Goal: Find specific page/section: Find specific page/section

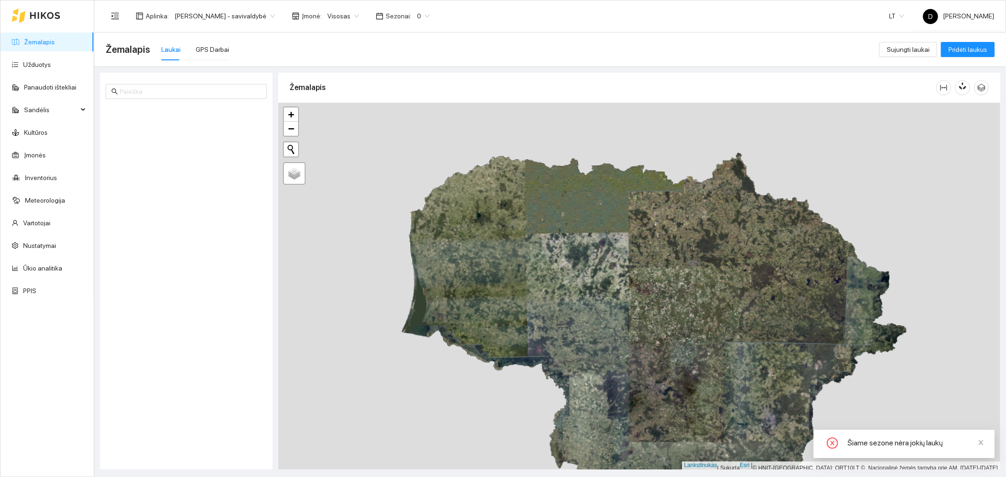
click at [350, 17] on font "Visosas" at bounding box center [338, 16] width 23 height 8
click at [347, 31] on font "Visosas" at bounding box center [345, 34] width 25 height 8
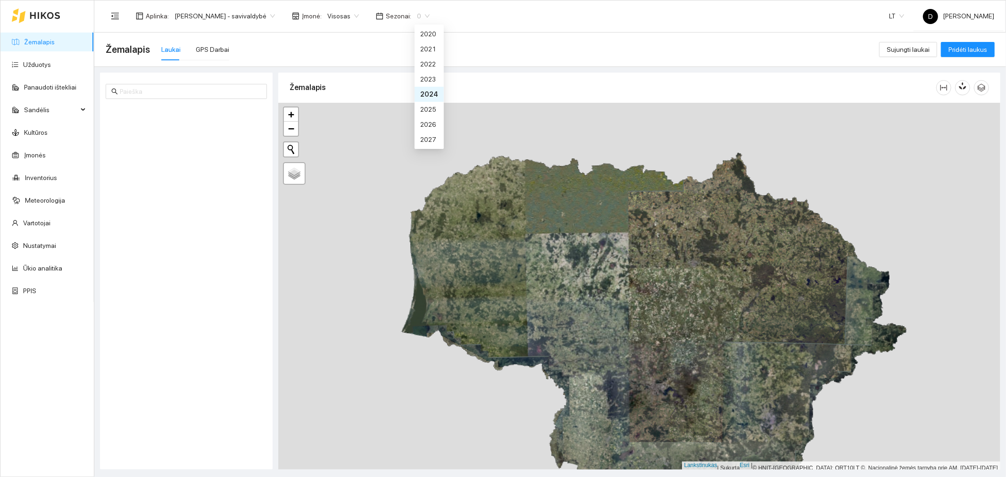
click at [430, 17] on span "0" at bounding box center [423, 16] width 13 height 14
click at [434, 106] on font "2025 m." at bounding box center [432, 110] width 24 height 8
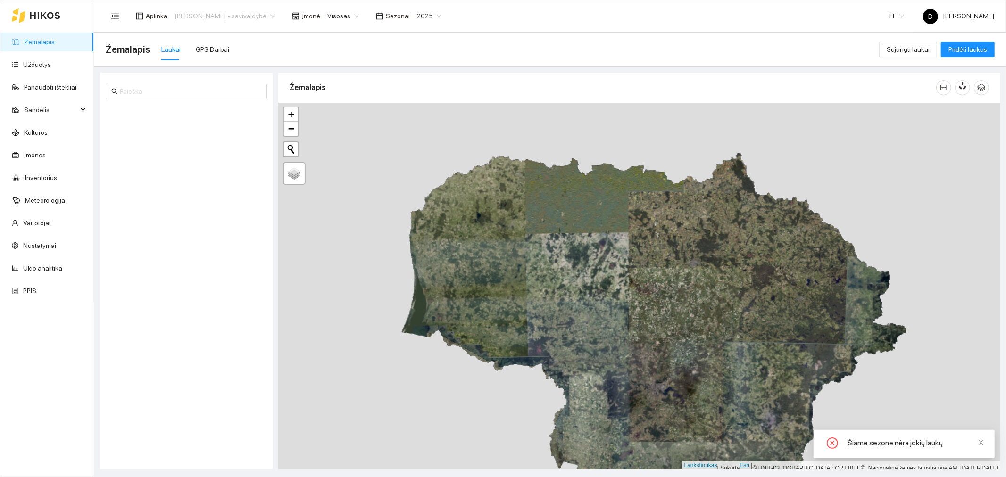
click at [275, 12] on span "[PERSON_NAME] - savivaldybė" at bounding box center [224, 16] width 100 height 14
click at [247, 47] on font "[PERSON_NAME] aplinka" at bounding box center [211, 49] width 74 height 8
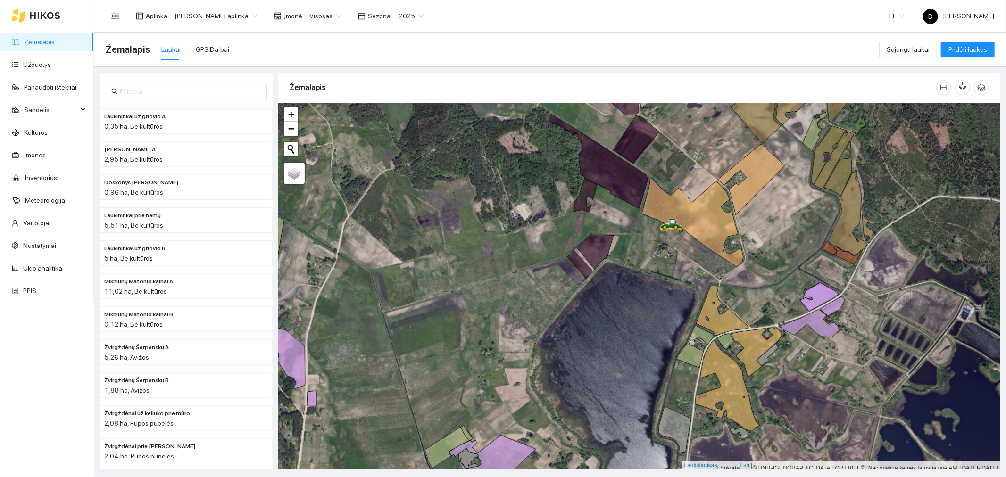
scroll to position [2, 0]
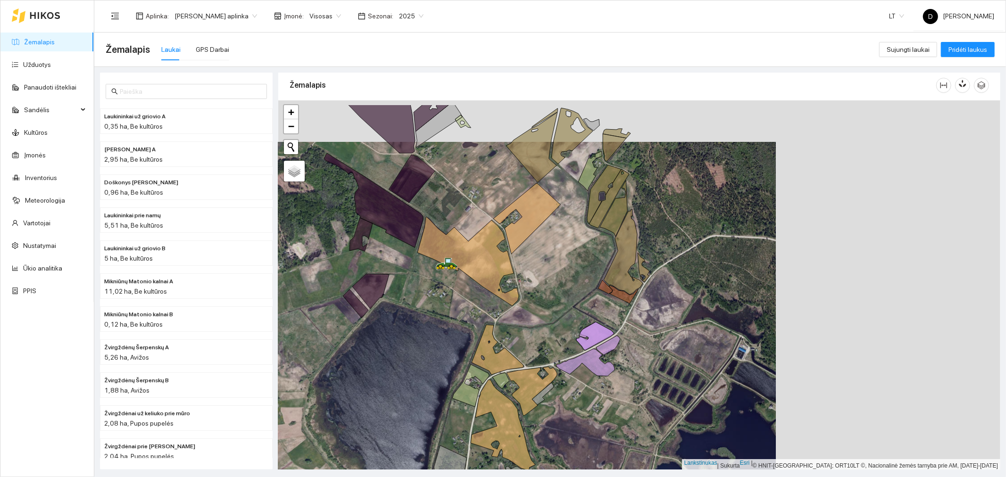
drag, startPoint x: 784, startPoint y: 201, endPoint x: 517, endPoint y: 249, distance: 271.1
click at [517, 249] on div at bounding box center [639, 285] width 722 height 370
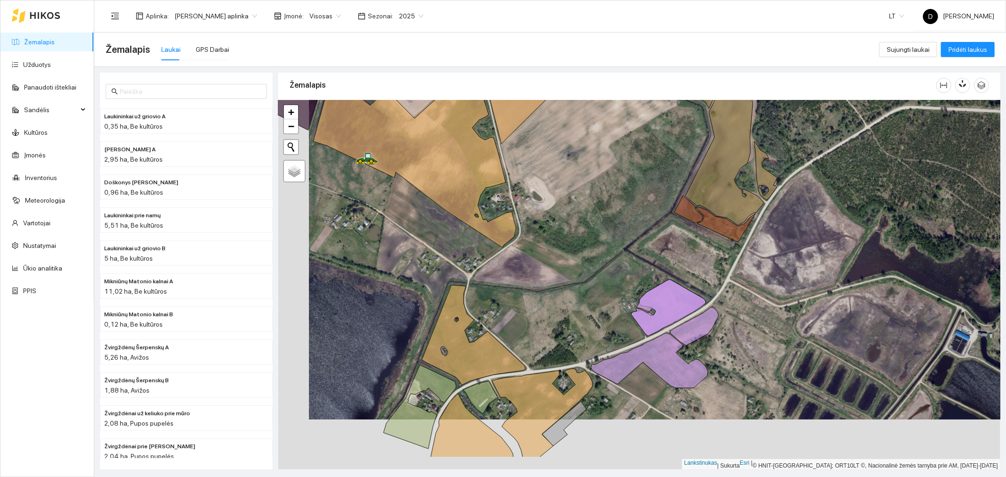
drag, startPoint x: 470, startPoint y: 328, endPoint x: 498, endPoint y: 280, distance: 56.0
click at [498, 280] on div at bounding box center [639, 285] width 722 height 370
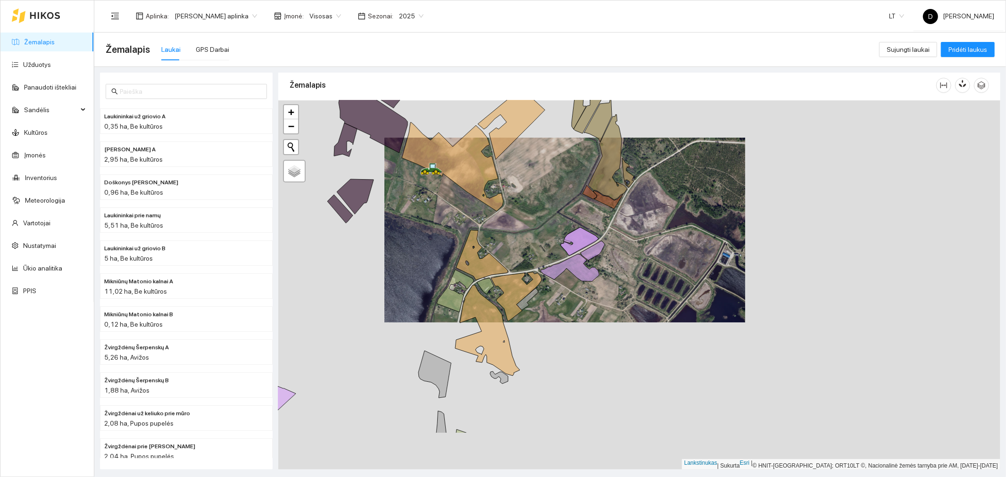
drag, startPoint x: 468, startPoint y: 328, endPoint x: 480, endPoint y: 253, distance: 75.4
click at [480, 253] on div at bounding box center [639, 285] width 722 height 370
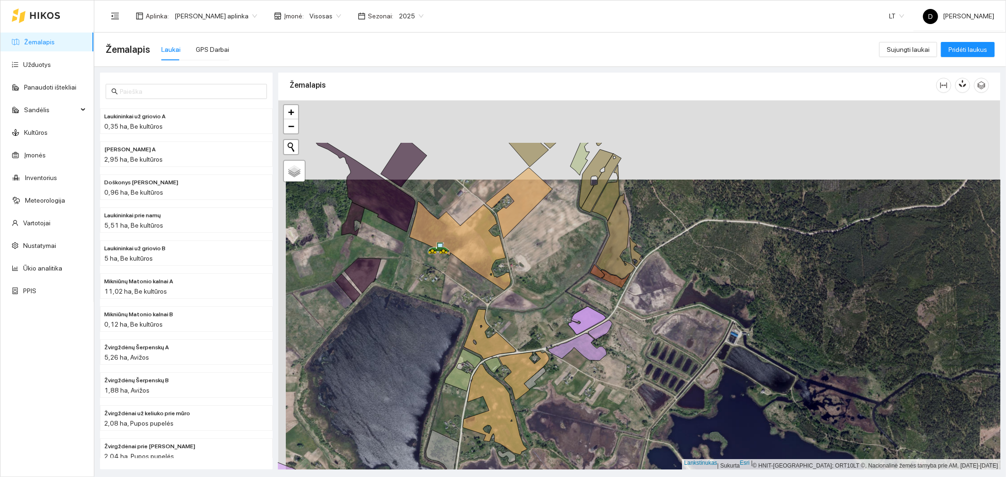
drag, startPoint x: 514, startPoint y: 197, endPoint x: 522, endPoint y: 276, distance: 79.6
click at [522, 276] on div at bounding box center [639, 285] width 722 height 370
